Goal: Task Accomplishment & Management: Use online tool/utility

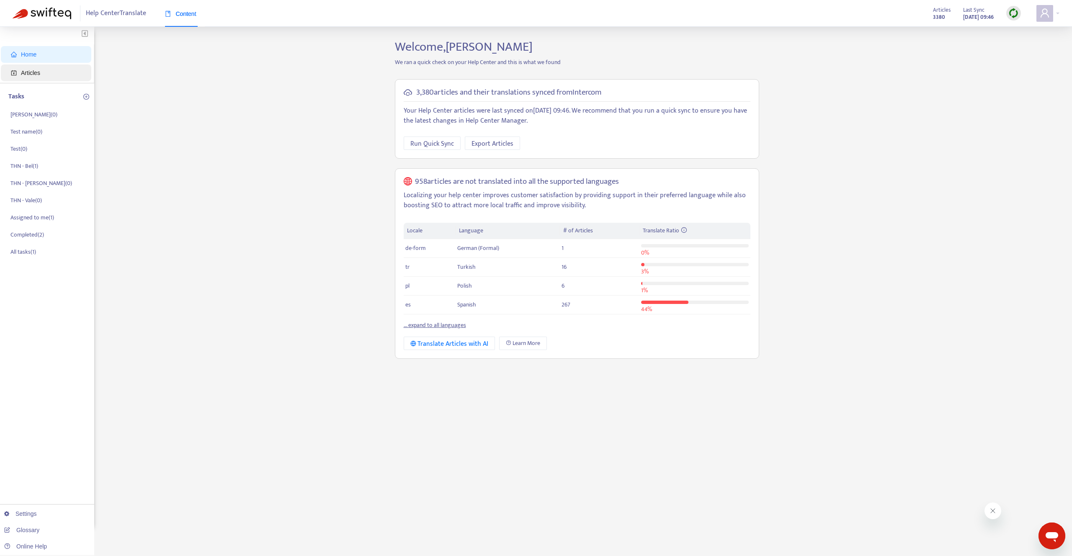
click at [58, 71] on span "Articles" at bounding box center [48, 72] width 74 height 17
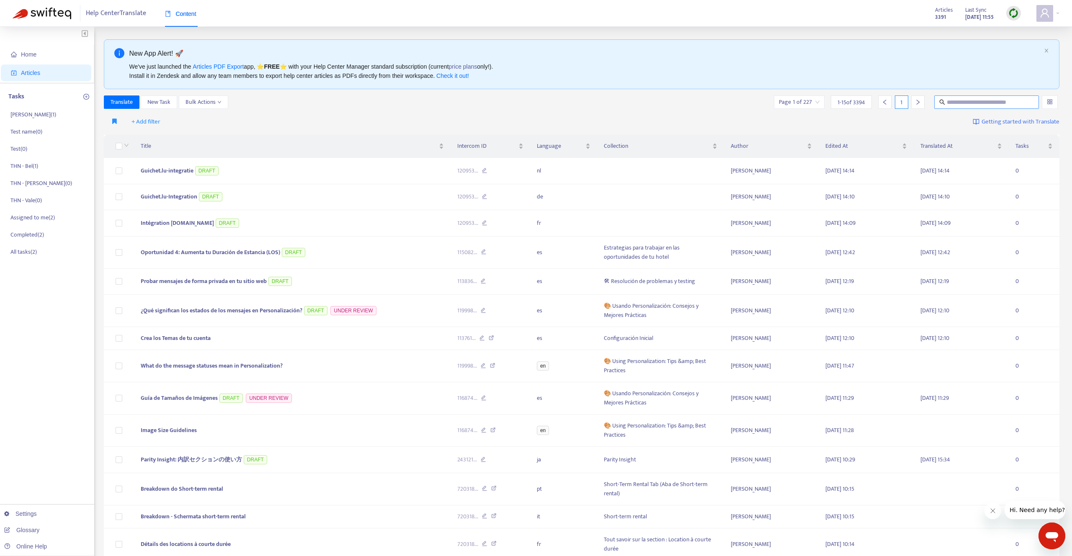
click at [1002, 103] on input "text" at bounding box center [986, 102] width 80 height 9
paste input "**********"
type input "**********"
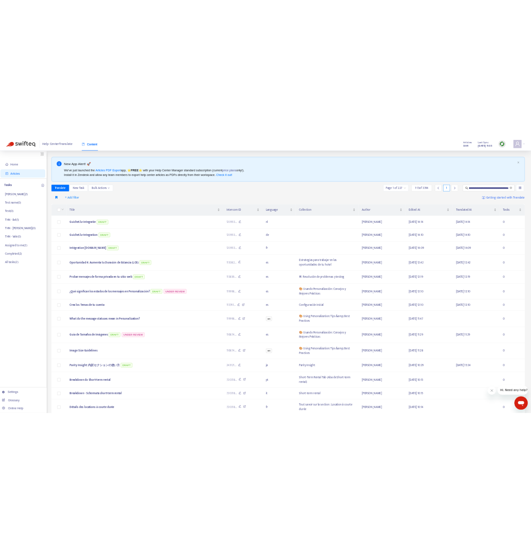
scroll to position [0, 0]
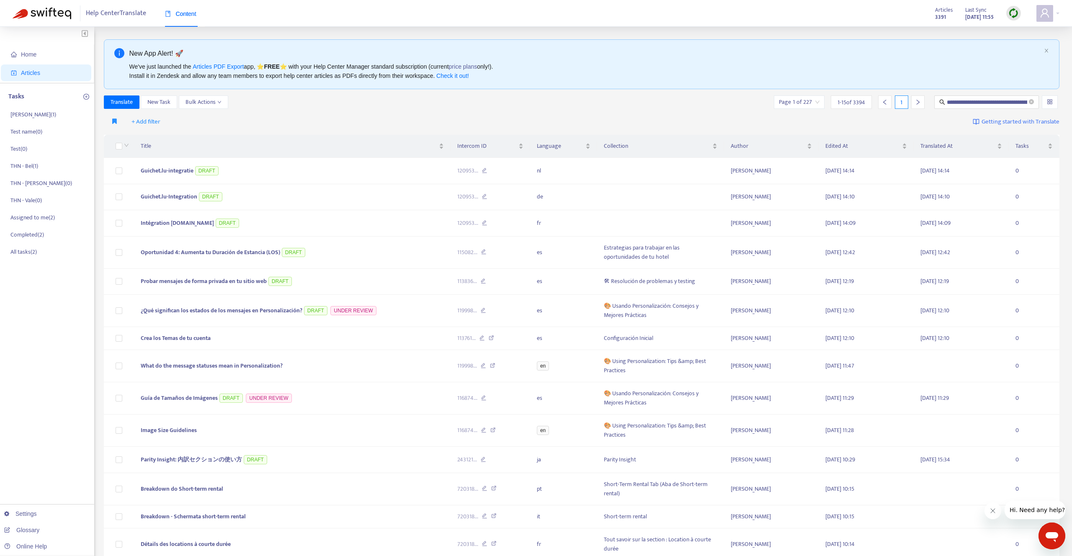
click at [190, 114] on div "+ Add filter Getting started with Translate" at bounding box center [582, 122] width 956 height 20
click at [128, 101] on span "Translate" at bounding box center [122, 102] width 22 height 9
click at [104, 95] on button "Translate" at bounding box center [122, 101] width 36 height 13
click at [971, 99] on input "**********" at bounding box center [986, 102] width 80 height 9
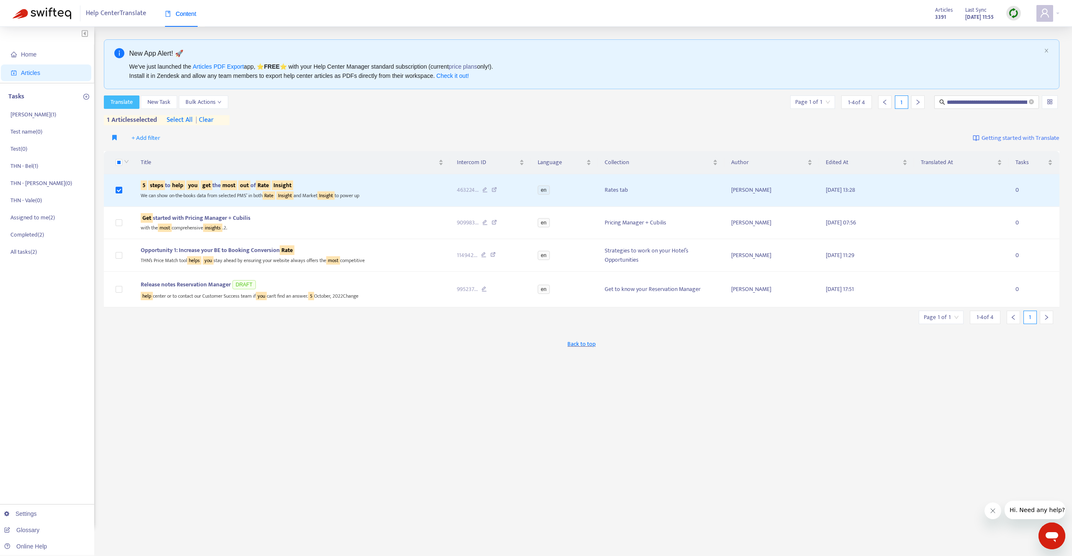
click at [125, 103] on span "Translate" at bounding box center [122, 102] width 22 height 9
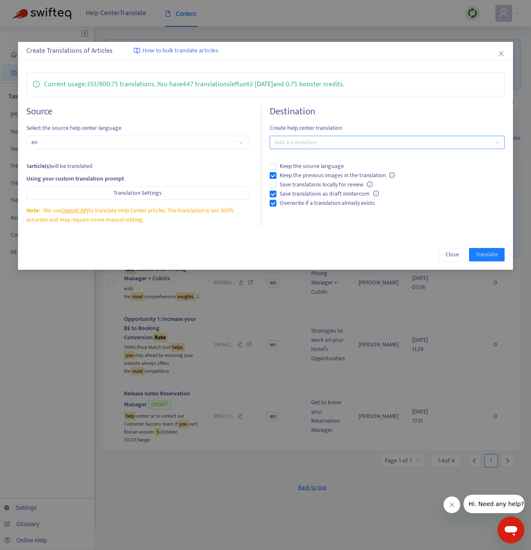
click at [306, 142] on div at bounding box center [383, 142] width 222 height 10
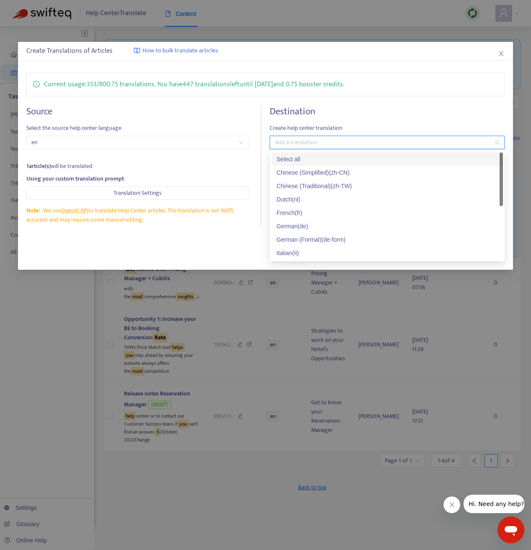
click at [298, 157] on div "Select all" at bounding box center [386, 158] width 221 height 9
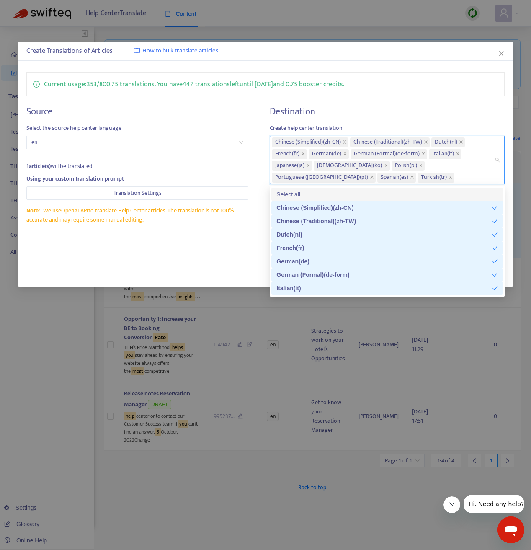
click at [371, 118] on div "Destination Create help center translation Chinese (Simplified) ( zh-CN ) Chine…" at bounding box center [387, 174] width 235 height 137
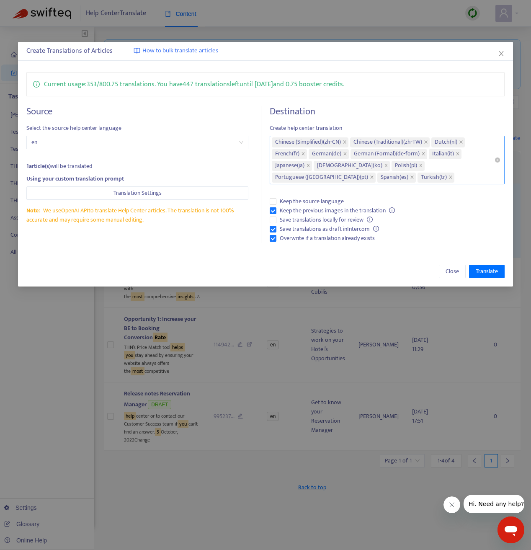
click at [377, 176] on span "Spanish ( es )" at bounding box center [396, 177] width 39 height 10
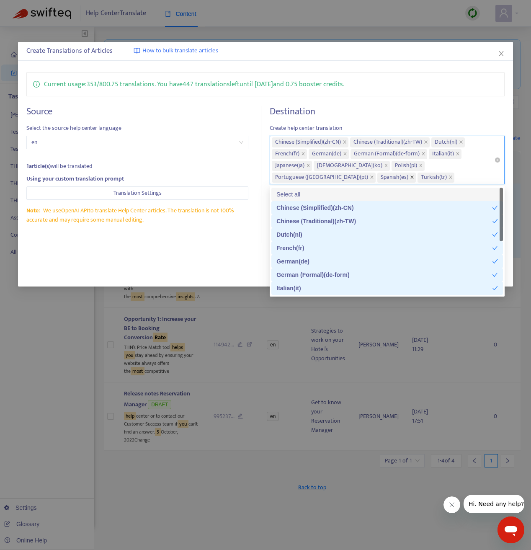
click at [410, 176] on icon "close" at bounding box center [412, 177] width 4 height 4
click at [408, 177] on icon "close" at bounding box center [410, 177] width 4 height 4
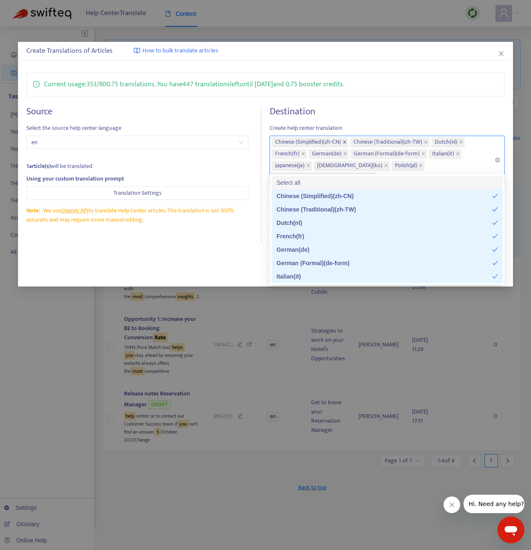
click at [344, 141] on icon "close" at bounding box center [344, 142] width 4 height 4
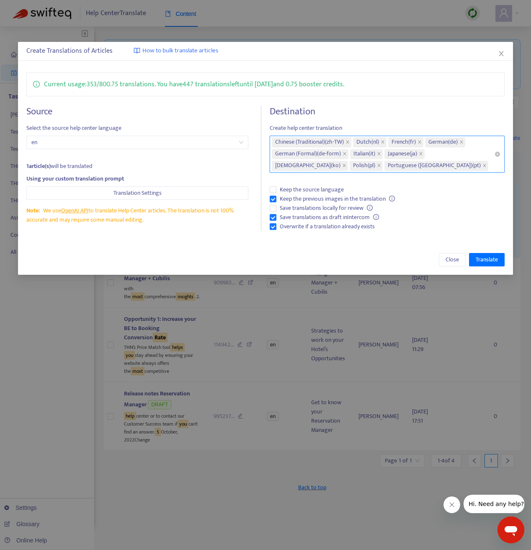
click at [344, 141] on span "Chinese (Traditional) ( zh-TW )" at bounding box center [309, 142] width 69 height 10
click at [349, 141] on icon "close" at bounding box center [347, 142] width 3 height 3
click at [303, 142] on icon "close" at bounding box center [301, 142] width 4 height 4
click at [384, 154] on icon "close" at bounding box center [386, 154] width 4 height 4
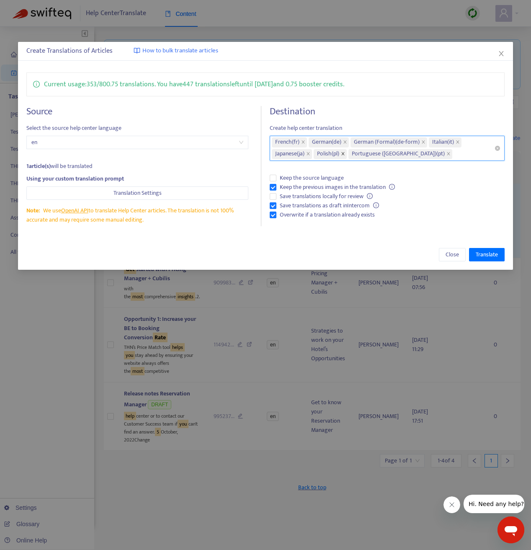
click at [345, 153] on icon "close" at bounding box center [343, 154] width 4 height 4
click at [424, 140] on icon "close" at bounding box center [423, 142] width 4 height 4
click at [420, 236] on div "Create Translations of Articles How to bulk translate articles Current usage: 3…" at bounding box center [265, 156] width 495 height 228
click at [427, 216] on label "Overwrite if a translation already exists" at bounding box center [387, 214] width 235 height 9
click at [327, 216] on span "Overwrite if a translation already exists" at bounding box center [327, 214] width 102 height 9
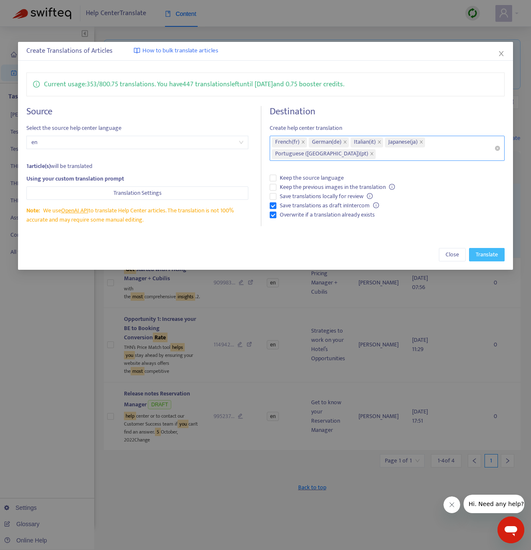
click at [490, 255] on span "Translate" at bounding box center [486, 254] width 22 height 9
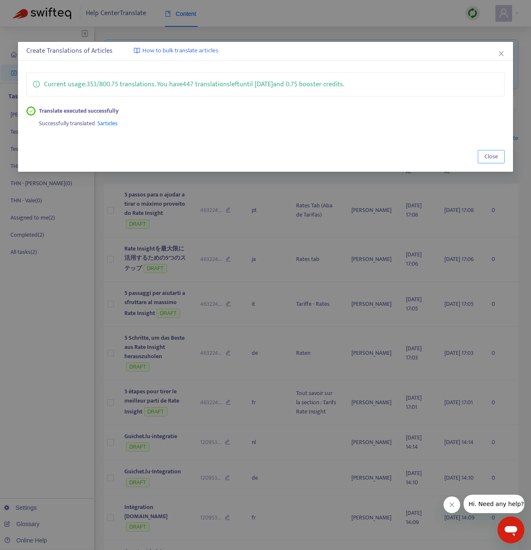
click at [483, 154] on button "Close" at bounding box center [491, 156] width 27 height 13
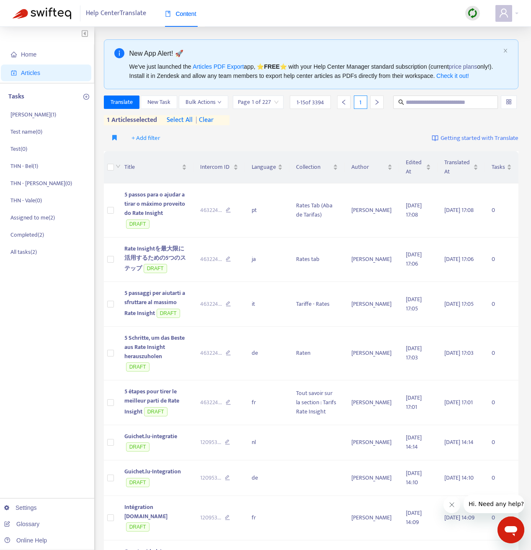
click at [212, 125] on span "| clear" at bounding box center [203, 120] width 21 height 10
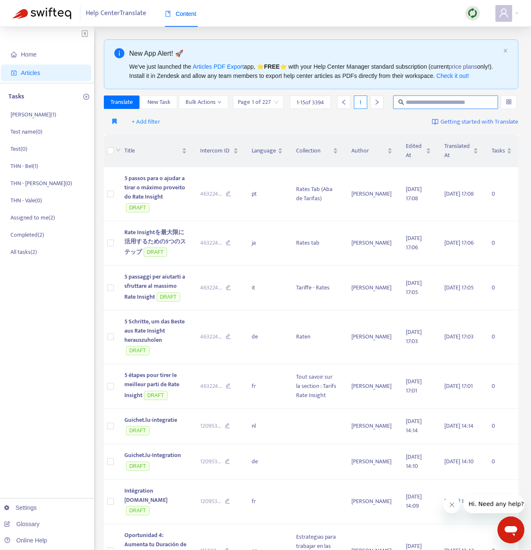
click at [458, 107] on input "text" at bounding box center [446, 102] width 80 height 9
paste input "**********"
type input "**********"
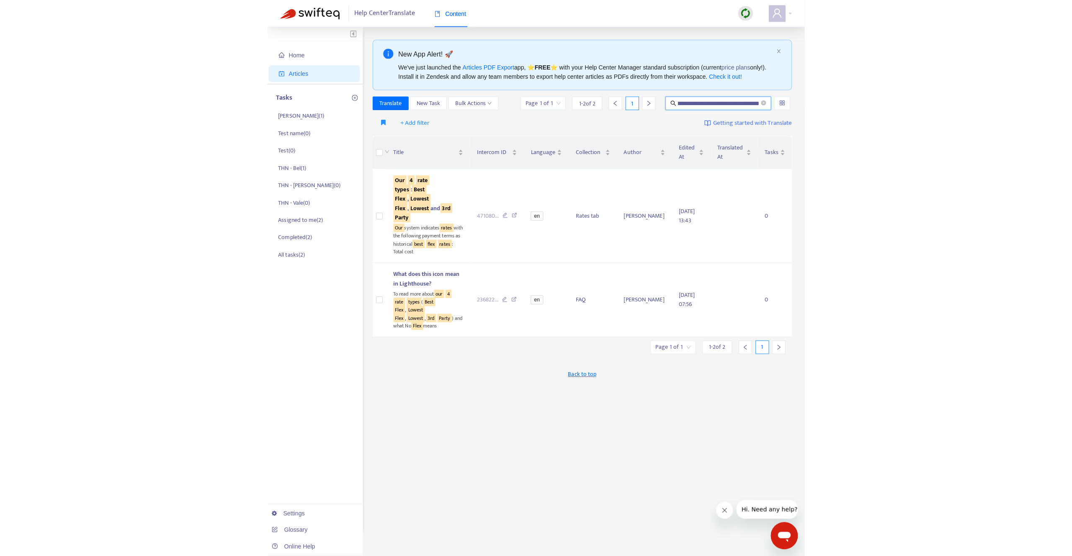
scroll to position [0, 0]
